Goal: Information Seeking & Learning: Learn about a topic

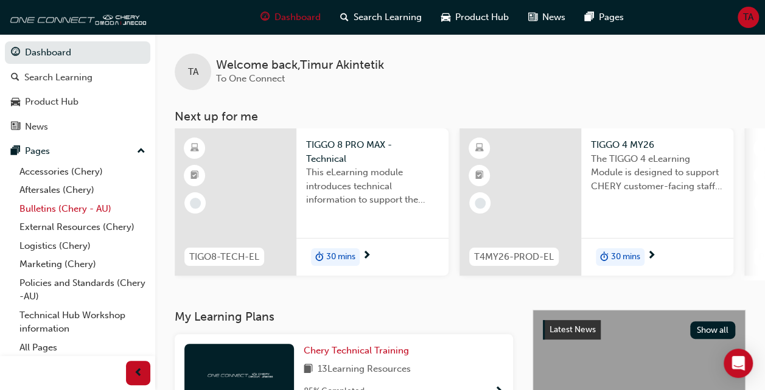
click at [39, 208] on link "Bulletins (Chery - AU)" at bounding box center [83, 209] width 136 height 19
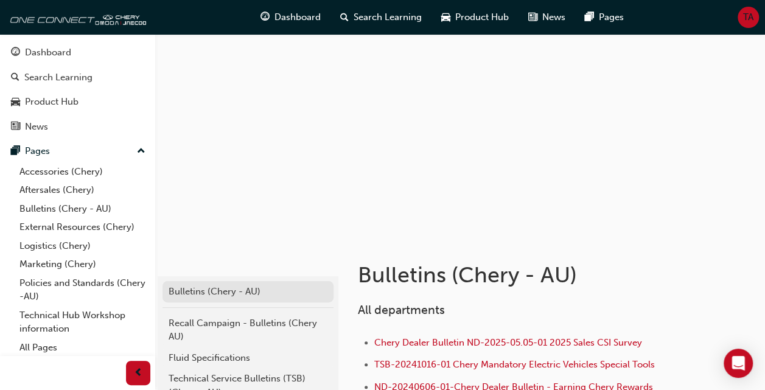
click at [218, 296] on div "Bulletins (Chery - AU)" at bounding box center [248, 292] width 159 height 14
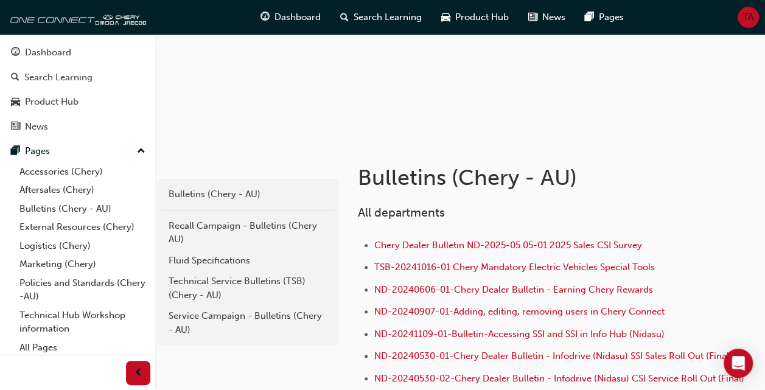
scroll to position [89, 0]
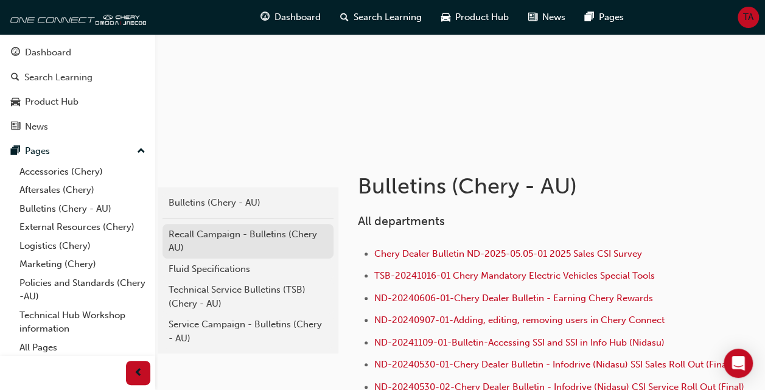
click at [220, 236] on div "Recall Campaign - Bulletins (Chery AU)" at bounding box center [248, 241] width 159 height 27
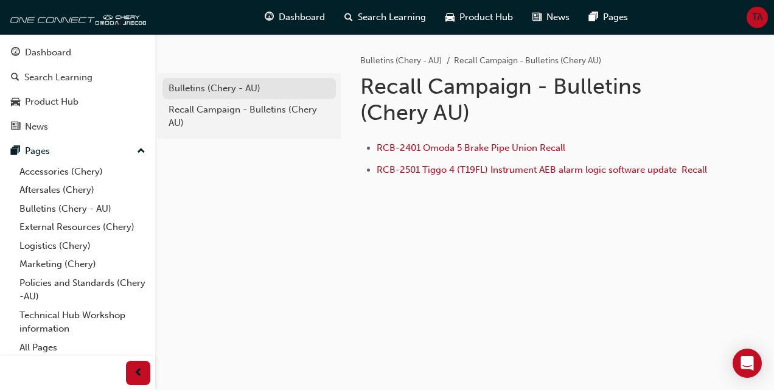
click at [209, 86] on div "Bulletins (Chery - AU)" at bounding box center [249, 89] width 161 height 14
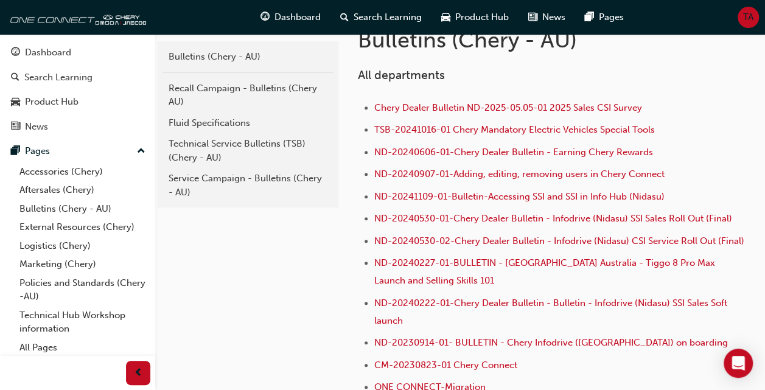
scroll to position [268, 0]
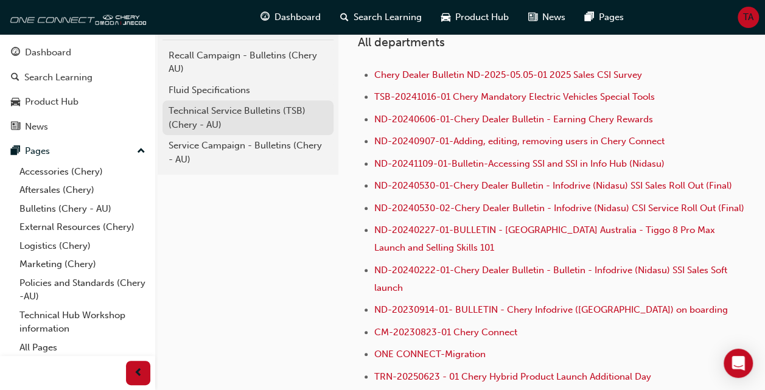
click at [187, 123] on div "Technical Service Bulletins (TSB) (Chery - AU)" at bounding box center [248, 117] width 159 height 27
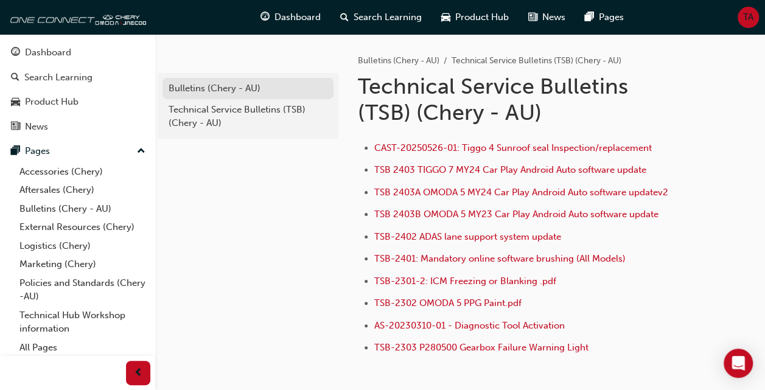
click at [201, 90] on div "Bulletins (Chery - AU)" at bounding box center [248, 89] width 159 height 14
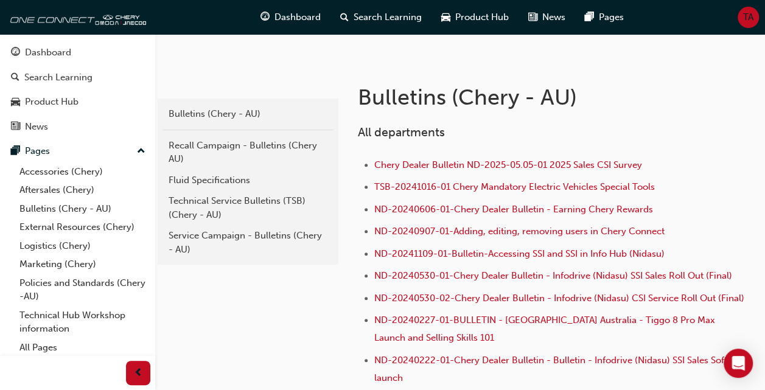
scroll to position [219, 0]
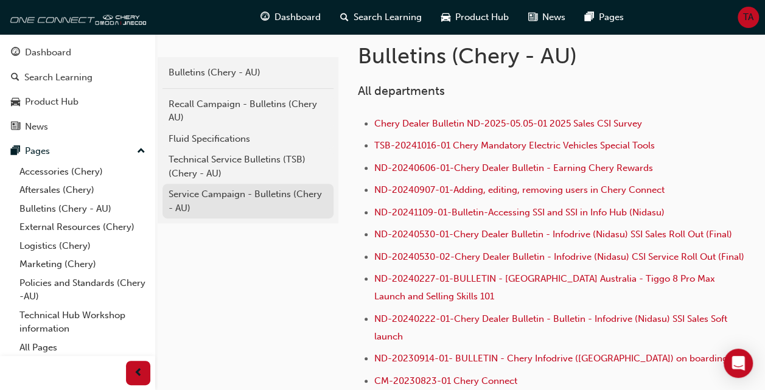
click at [215, 191] on div "Service Campaign - Bulletins (Chery - AU)" at bounding box center [248, 200] width 159 height 27
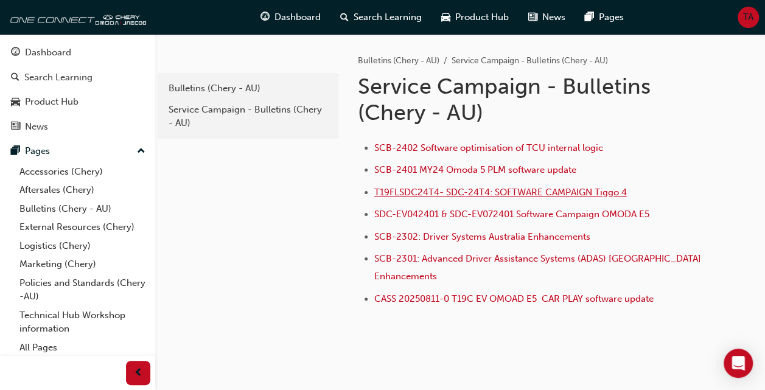
click at [487, 193] on span "T19FLSDC24T4- SDC-24T4: SOFTWARE CAMPAIGN Tiggo 4" at bounding box center [500, 192] width 253 height 11
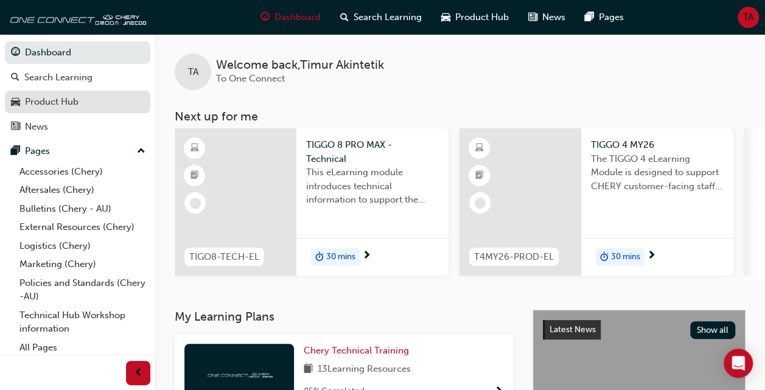
click at [56, 97] on div "Product Hub" at bounding box center [52, 102] width 54 height 14
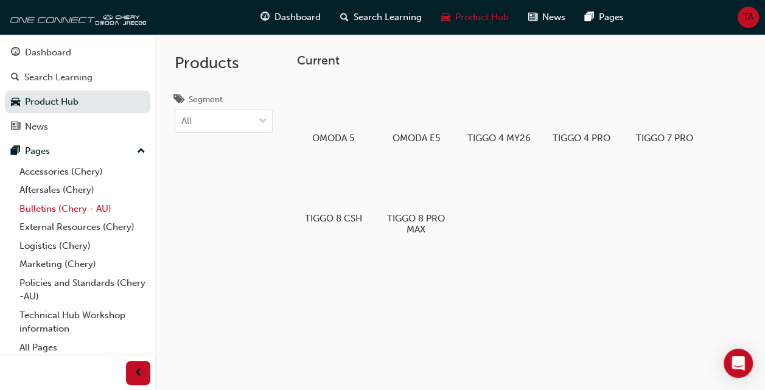
click at [66, 203] on link "Bulletins (Chery - AU)" at bounding box center [83, 209] width 136 height 19
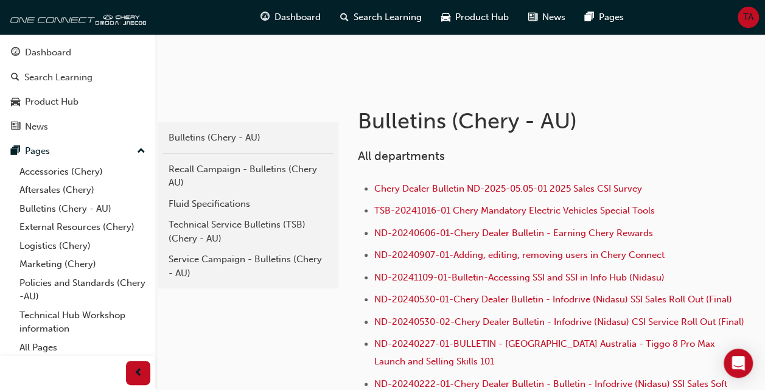
scroll to position [186, 0]
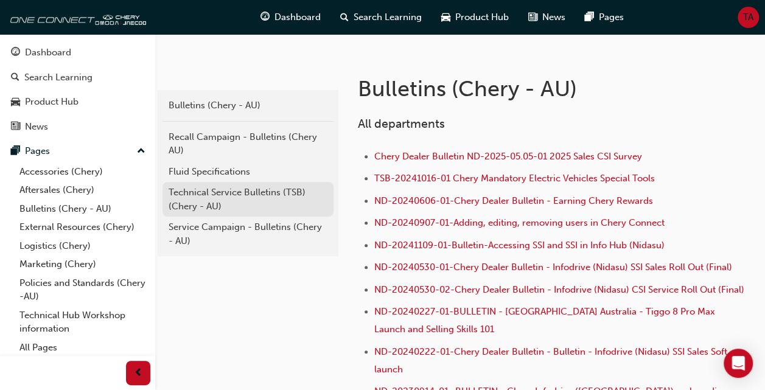
click at [208, 187] on div "Technical Service Bulletins (TSB) (Chery - AU)" at bounding box center [248, 199] width 159 height 27
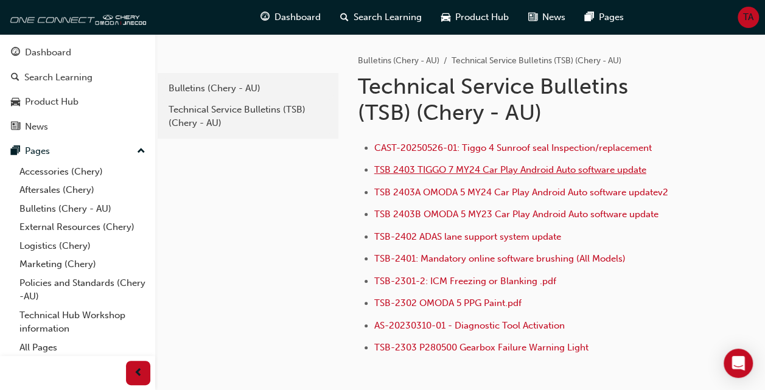
click at [439, 167] on span "TSB 2403 TIGGO 7 MY24 Car Play Android Auto software update" at bounding box center [510, 169] width 272 height 11
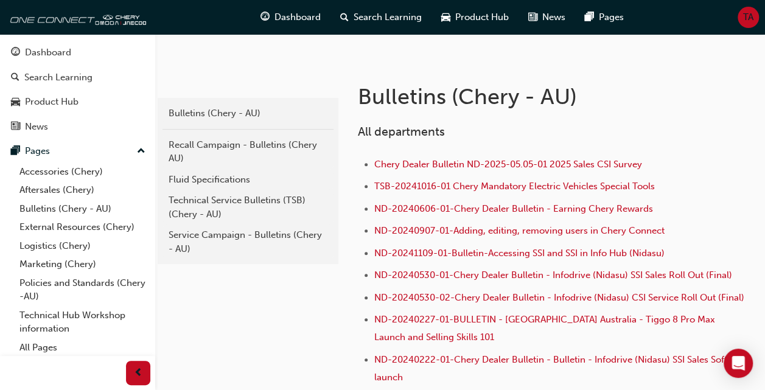
scroll to position [186, 0]
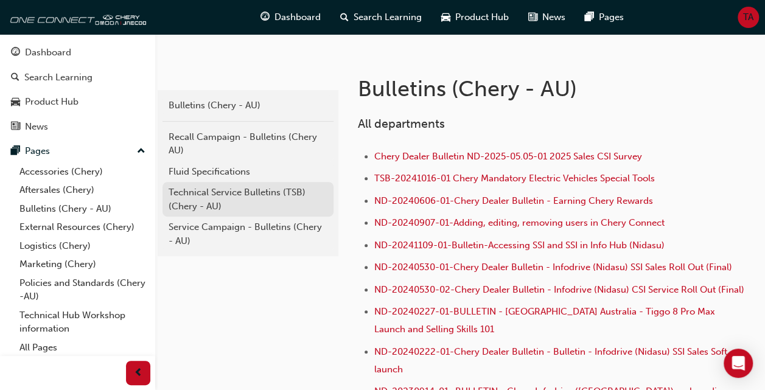
click at [204, 195] on div "Technical Service Bulletins (TSB) (Chery - AU)" at bounding box center [248, 199] width 159 height 27
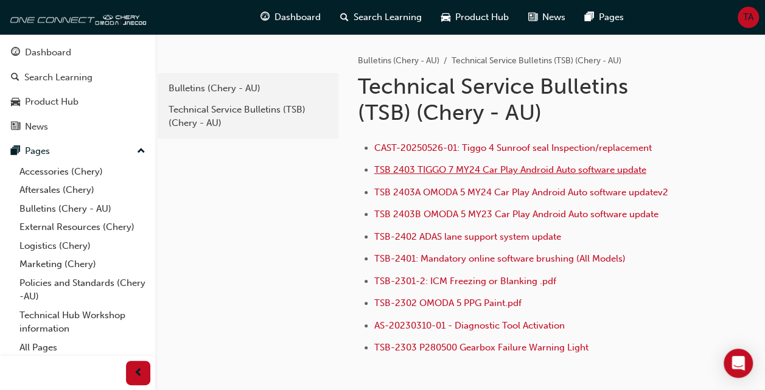
click at [509, 169] on span "TSB 2403 TIGGO 7 MY24 Car Play Android Auto software update" at bounding box center [510, 169] width 272 height 11
